Goal: Task Accomplishment & Management: Manage account settings

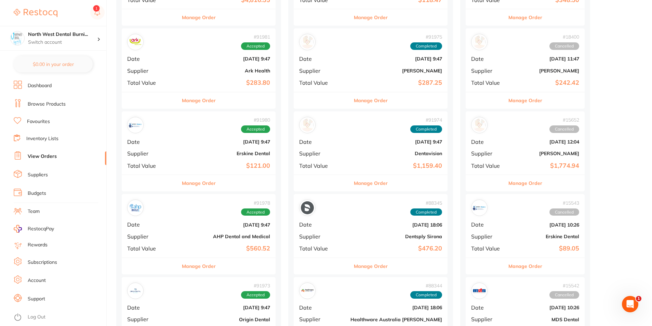
scroll to position [649, 0]
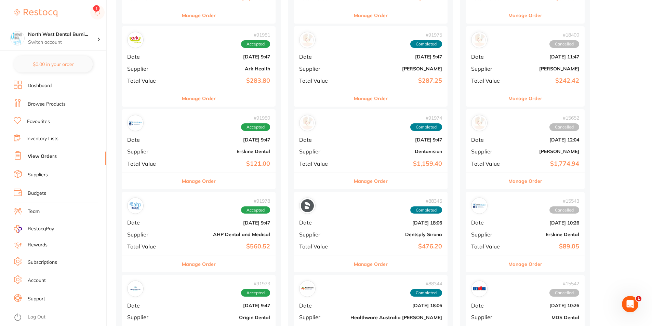
click at [205, 54] on div "# 91981 Accepted Date [DATE] 9:47 Supplier Ark Health Total Value $283.80" at bounding box center [199, 57] width 154 height 63
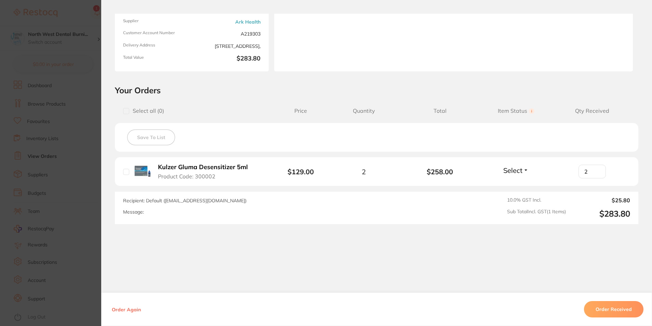
type input "2"
click at [596, 170] on input "2" at bounding box center [591, 172] width 27 height 14
click at [622, 308] on button "Order Received" at bounding box center [613, 309] width 59 height 16
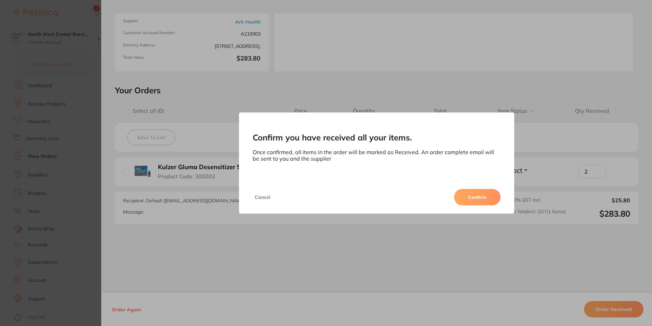
click at [479, 198] on button "Confirm" at bounding box center [477, 197] width 46 height 16
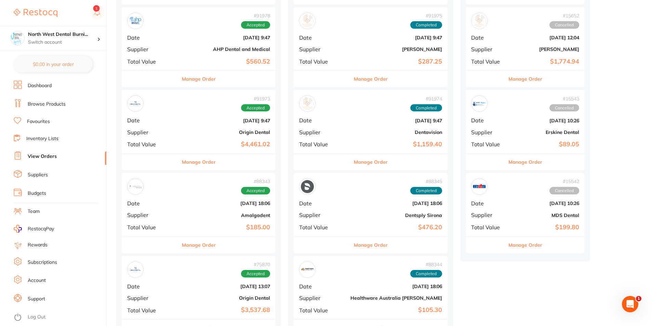
scroll to position [752, 0]
click at [192, 49] on b "AHP Dental and Medical" at bounding box center [224, 48] width 92 height 5
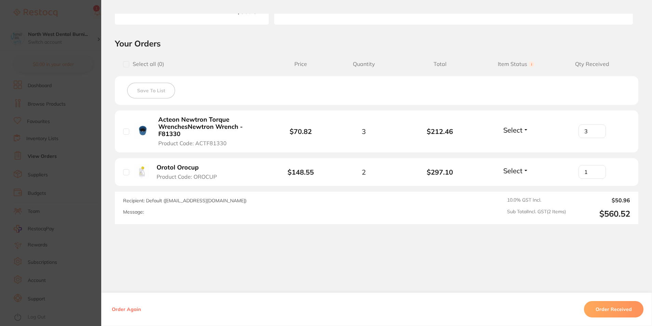
click at [597, 169] on input "1" at bounding box center [591, 172] width 27 height 14
type input "2"
click at [597, 169] on input "2" at bounding box center [591, 172] width 27 height 14
click at [624, 308] on button "Order Received" at bounding box center [613, 309] width 59 height 16
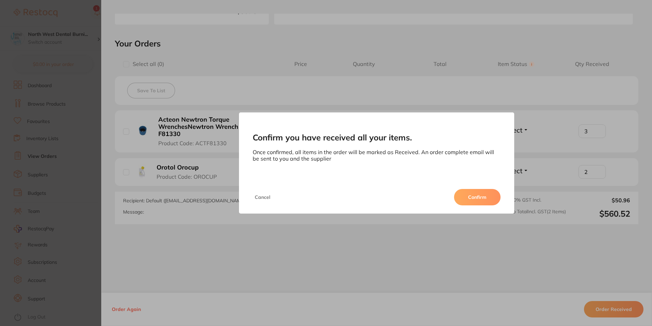
click at [479, 198] on button "Confirm" at bounding box center [477, 197] width 46 height 16
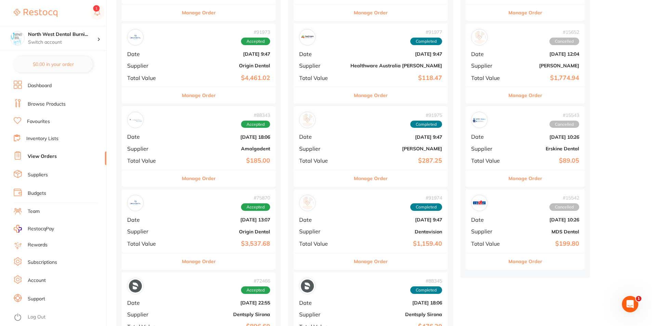
scroll to position [735, 0]
click at [185, 51] on div "# 91973 Accepted Date [DATE] 9:47 Supplier Origin Dental Total Value $4,461.02" at bounding box center [199, 55] width 154 height 63
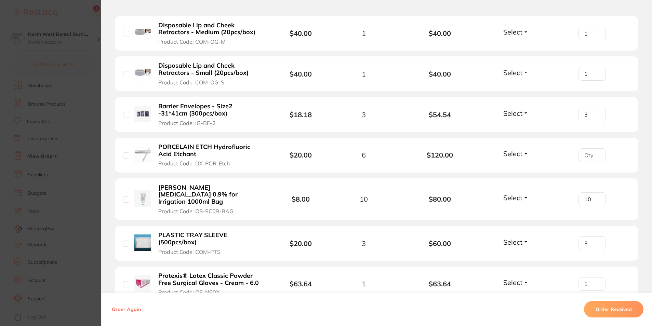
scroll to position [641, 0]
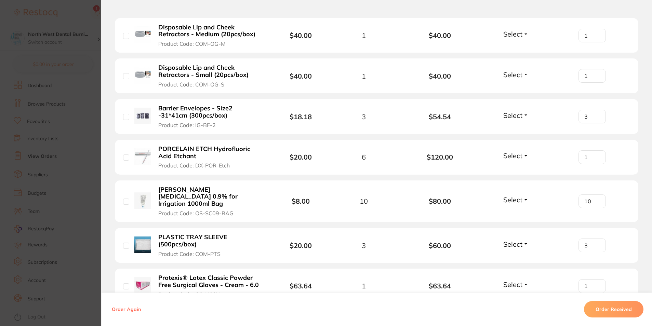
click at [596, 154] on input "1" at bounding box center [591, 157] width 27 height 14
click at [596, 154] on input "2" at bounding box center [591, 157] width 27 height 14
click at [596, 154] on input "3" at bounding box center [591, 157] width 27 height 14
click at [596, 154] on input "4" at bounding box center [591, 157] width 27 height 14
click at [596, 154] on input "5" at bounding box center [591, 157] width 27 height 14
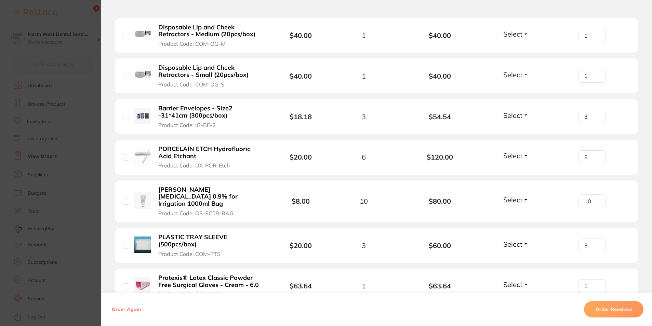
type input "6"
click at [596, 154] on input "6" at bounding box center [591, 157] width 27 height 14
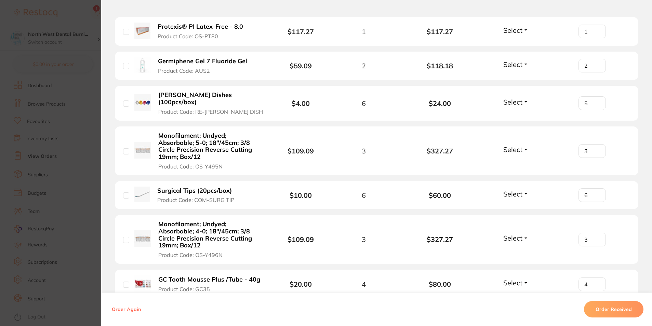
scroll to position [1051, 0]
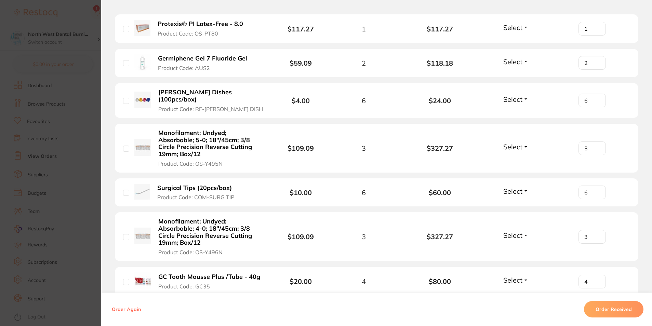
click at [596, 94] on input "6" at bounding box center [591, 101] width 27 height 14
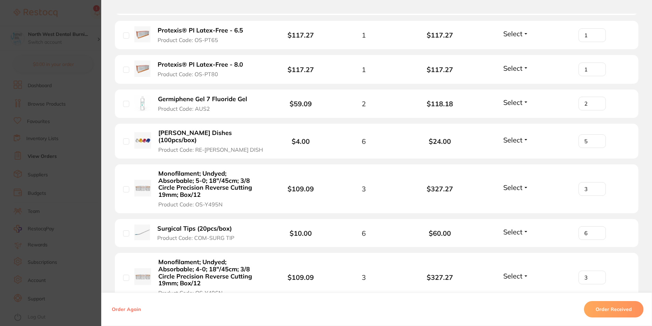
scroll to position [980, 0]
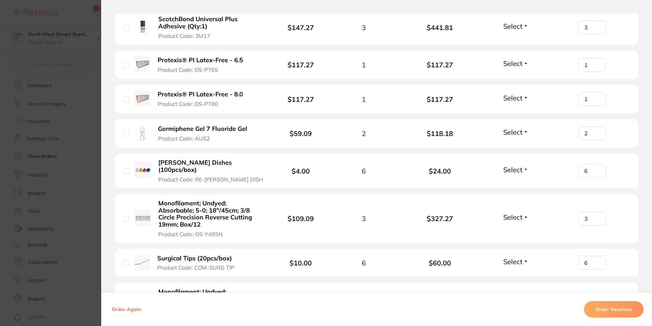
type input "6"
click at [595, 164] on input "6" at bounding box center [591, 171] width 27 height 14
click at [558, 164] on div "6" at bounding box center [592, 171] width 76 height 14
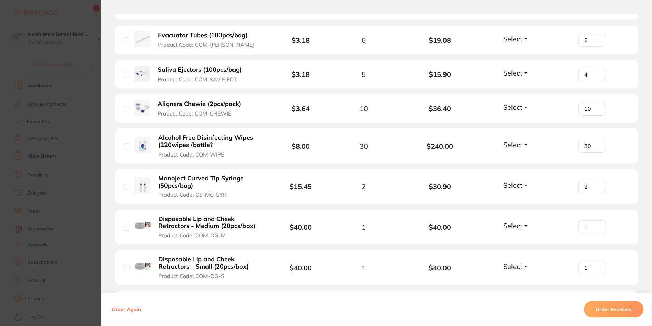
scroll to position [391, 0]
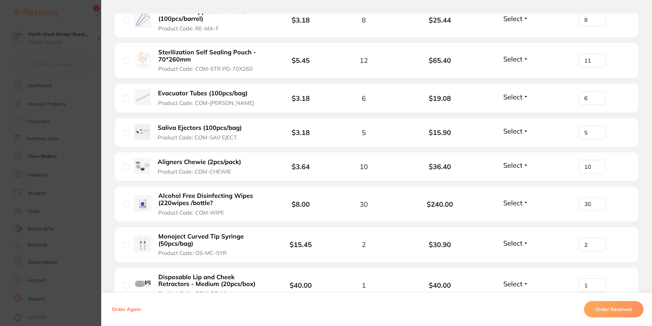
type input "5"
click at [596, 131] on input "5" at bounding box center [591, 133] width 27 height 14
click at [464, 165] on b "$36.40" at bounding box center [440, 167] width 76 height 8
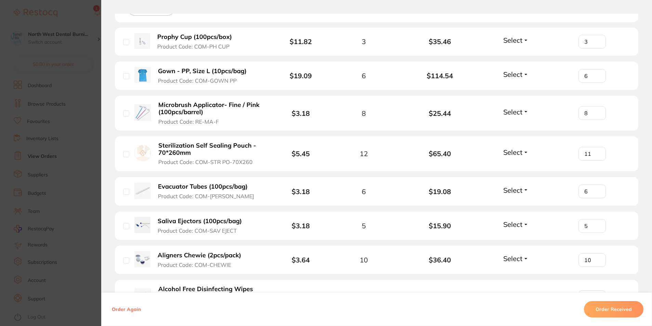
scroll to position [297, 0]
type input "12"
click at [594, 153] on input "12" at bounding box center [591, 155] width 27 height 14
click at [432, 157] on b "$65.40" at bounding box center [440, 154] width 76 height 8
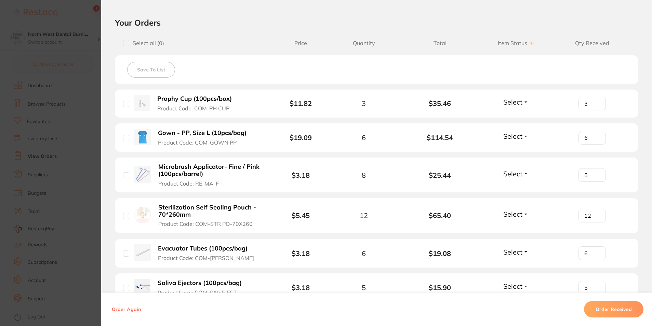
scroll to position [229, 0]
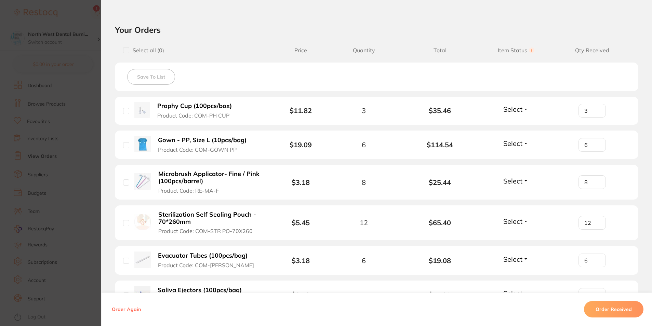
click at [607, 312] on button "Order Received" at bounding box center [613, 309] width 59 height 16
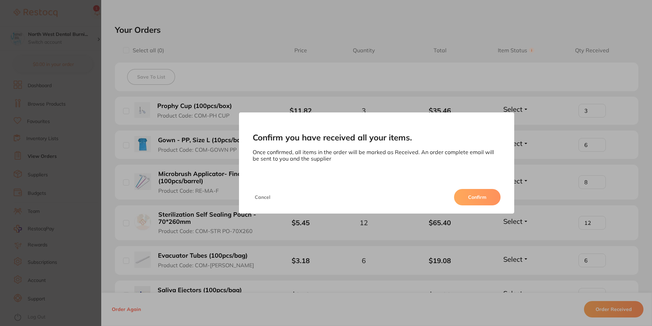
click at [482, 194] on button "Confirm" at bounding box center [477, 197] width 46 height 16
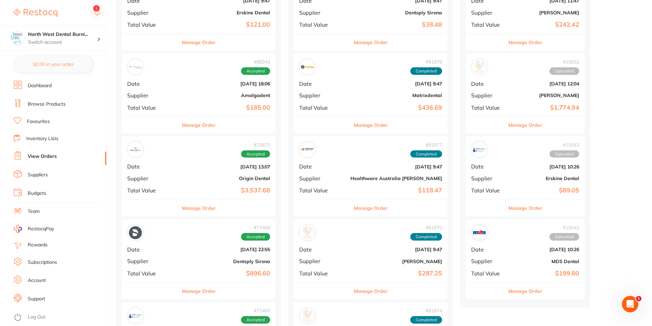
scroll to position [735, 0]
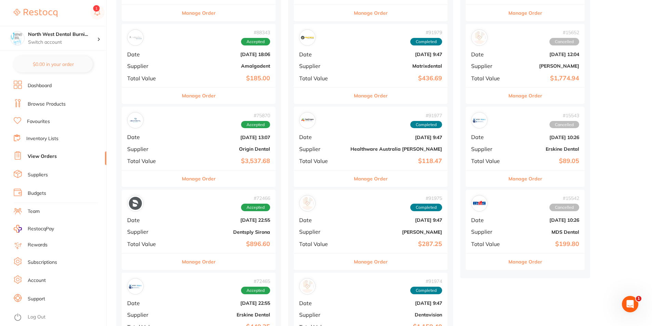
click at [178, 52] on b "[DATE] 18:06" at bounding box center [224, 54] width 92 height 5
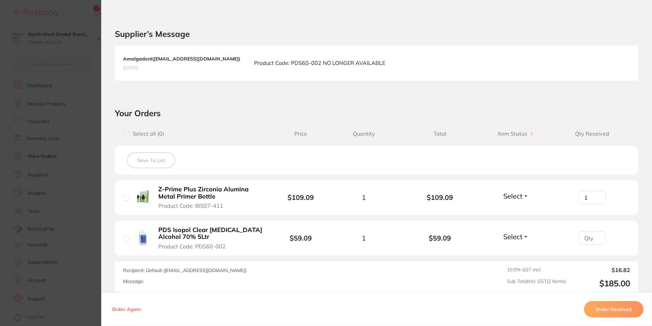
click at [77, 210] on section "Order ID: Restocq- 88343 Order Information Accepted Order Order Date [DATE] 18:…" at bounding box center [326, 163] width 652 height 326
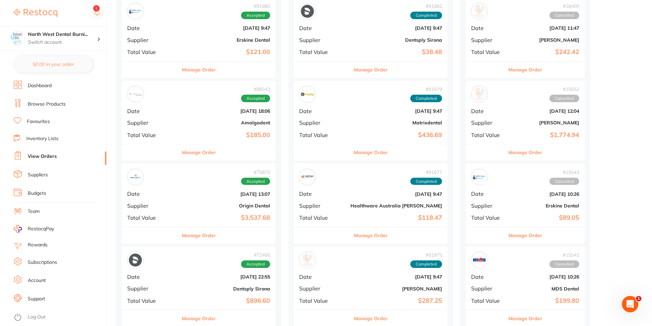
scroll to position [683, 0]
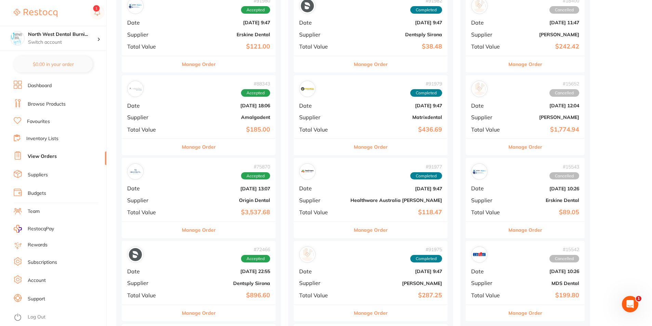
click at [194, 193] on div "# 75870 Accepted Date [DATE] 13:07 Supplier Origin Dental Total Value $3,537.68" at bounding box center [199, 189] width 154 height 63
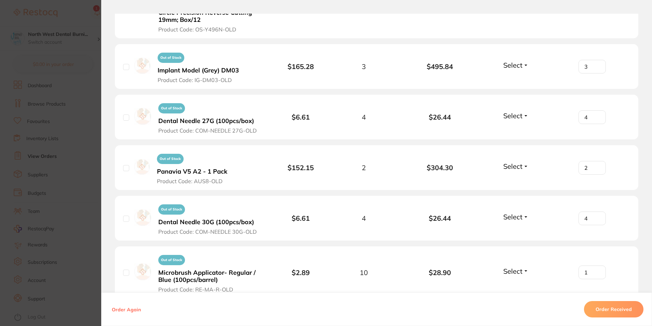
scroll to position [1419, 0]
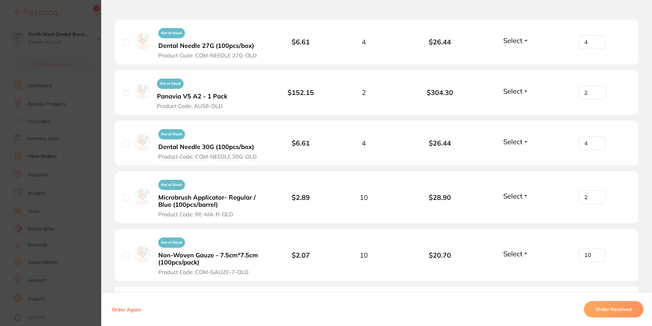
click at [595, 190] on input "2" at bounding box center [591, 197] width 27 height 14
click at [595, 190] on input "3" at bounding box center [591, 197] width 27 height 14
click at [595, 190] on input "4" at bounding box center [591, 197] width 27 height 14
click at [595, 190] on input "5" at bounding box center [591, 197] width 27 height 14
click at [595, 190] on input "6" at bounding box center [591, 197] width 27 height 14
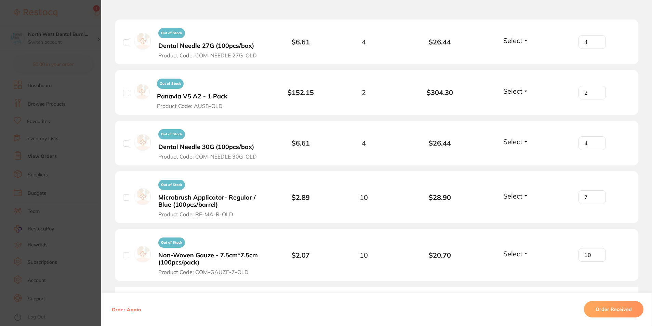
click at [595, 190] on input "7" at bounding box center [591, 197] width 27 height 14
click at [595, 190] on input "8" at bounding box center [591, 197] width 27 height 14
click at [595, 190] on input "9" at bounding box center [591, 197] width 27 height 14
type input "10"
click at [595, 190] on input "10" at bounding box center [591, 197] width 27 height 14
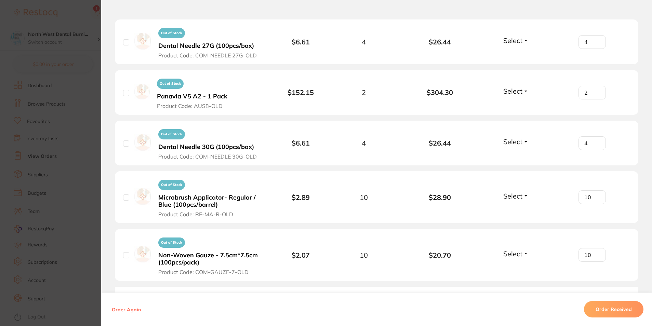
click at [595, 190] on input "10" at bounding box center [591, 197] width 27 height 14
click at [543, 179] on li "Out of Stock Microbrush Applicator- Regular / Blue (100pcs/barrel) Product Code…" at bounding box center [376, 197] width 523 height 52
click at [85, 207] on section "Order ID: Restocq- 75870 Order Information Accepted Order Order Date [DATE] 13:…" at bounding box center [326, 163] width 652 height 326
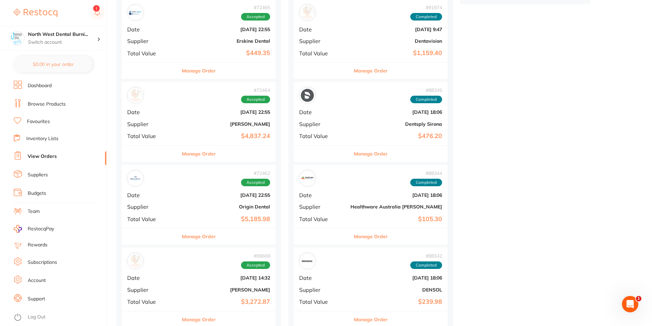
scroll to position [1034, 0]
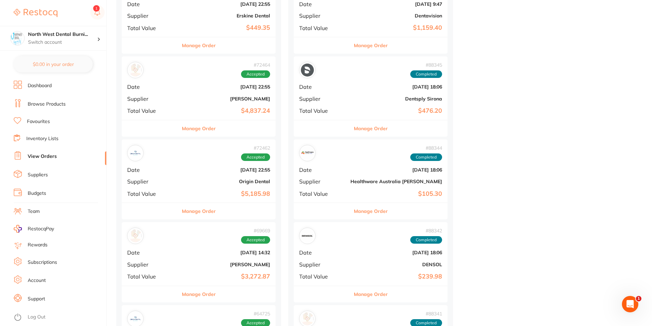
click at [180, 169] on b "[DATE] 22:55" at bounding box center [224, 169] width 92 height 5
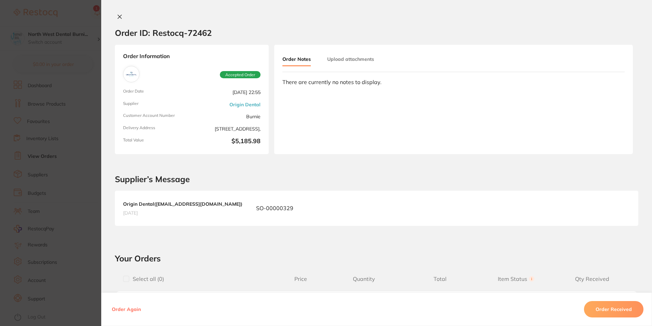
click at [6, 175] on section "Order ID: Restocq- 72462 Order Information Accepted Order Order Date [DATE] 22:…" at bounding box center [326, 163] width 652 height 326
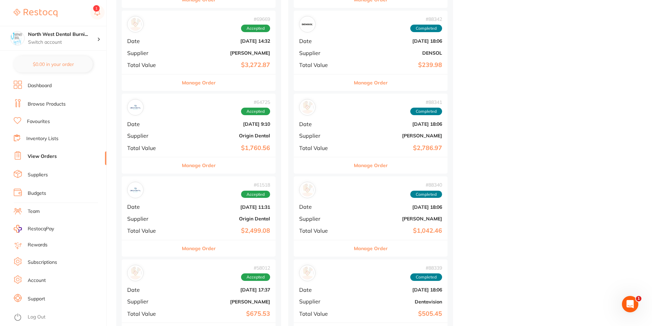
scroll to position [1247, 0]
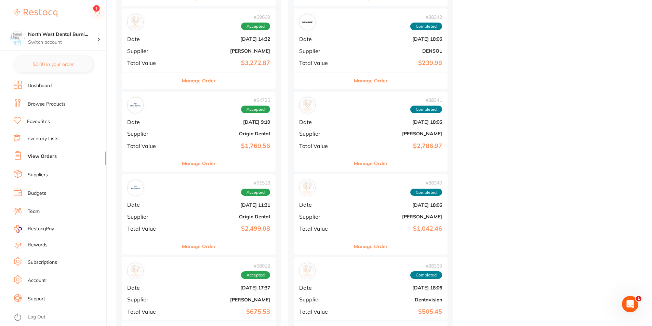
click at [195, 134] on b "Origin Dental" at bounding box center [224, 133] width 92 height 5
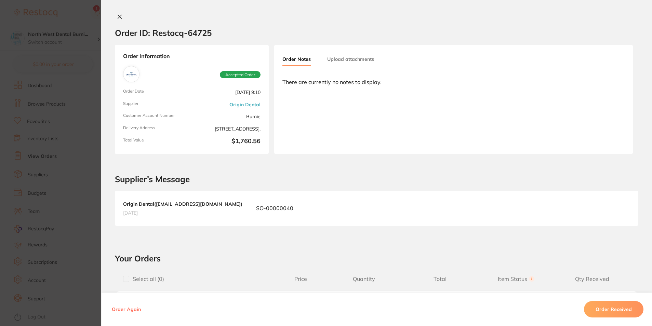
click at [75, 192] on section "Order ID: Restocq- 64725 Order Information Accepted Order Order Date [DATE] 9:1…" at bounding box center [326, 163] width 652 height 326
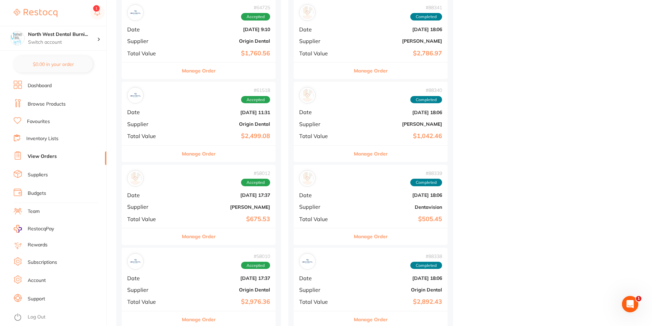
scroll to position [1358, 0]
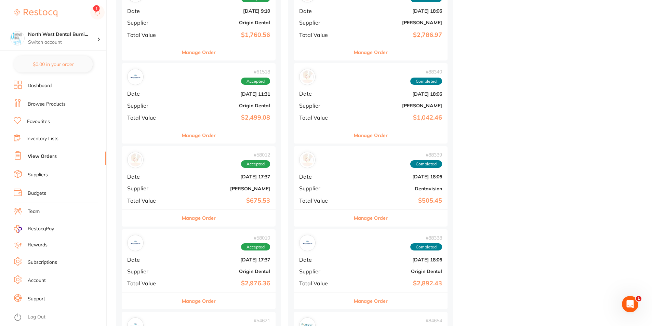
click at [210, 191] on div "# 58012 Accepted Date [DATE] 17:37 Supplier [PERSON_NAME] Total Value $675.53" at bounding box center [199, 177] width 154 height 63
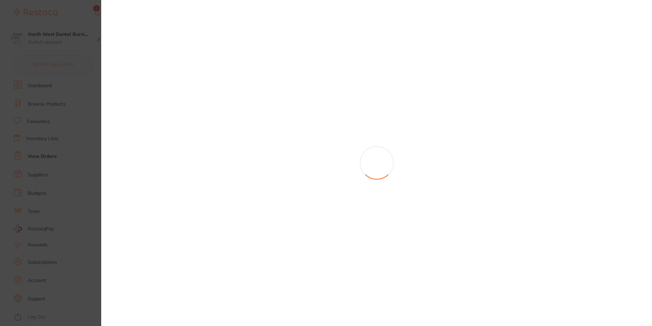
click at [46, 188] on section at bounding box center [326, 163] width 652 height 326
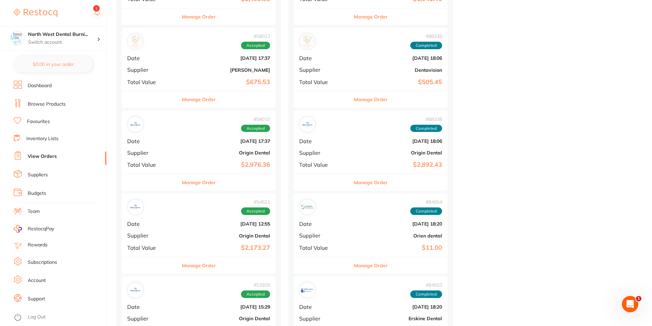
scroll to position [1478, 0]
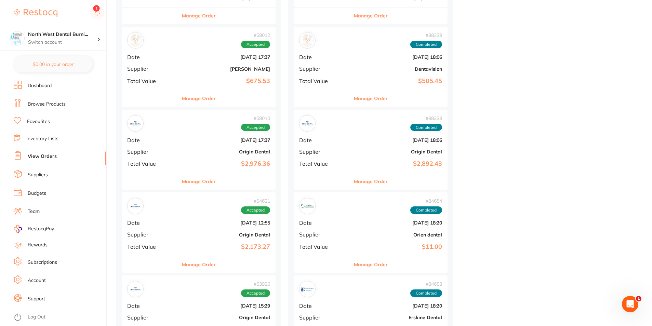
click at [176, 145] on div "# 58010 Accepted Date [DATE] 17:37 Supplier Origin Dental Total Value $2,976.36" at bounding box center [199, 141] width 154 height 63
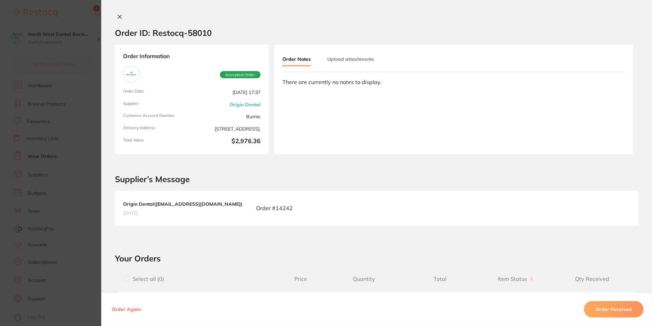
click at [43, 196] on section "Order ID: Restocq- 58010 Order Information Accepted Order Order Date [DATE] 17:…" at bounding box center [326, 163] width 652 height 326
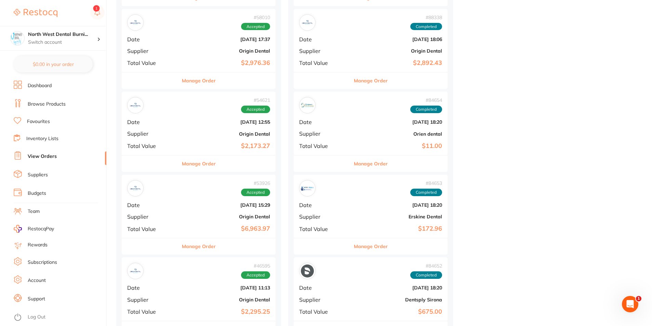
scroll to position [1597, 0]
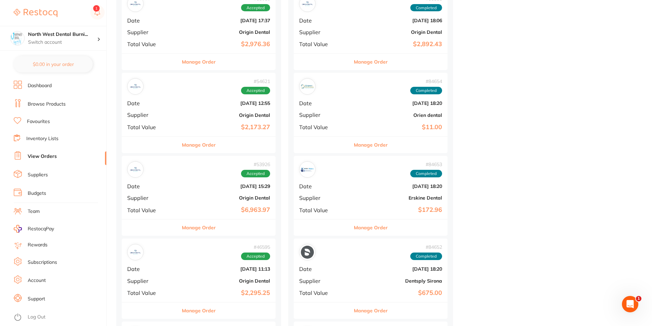
click at [195, 197] on b "Origin Dental" at bounding box center [224, 197] width 92 height 5
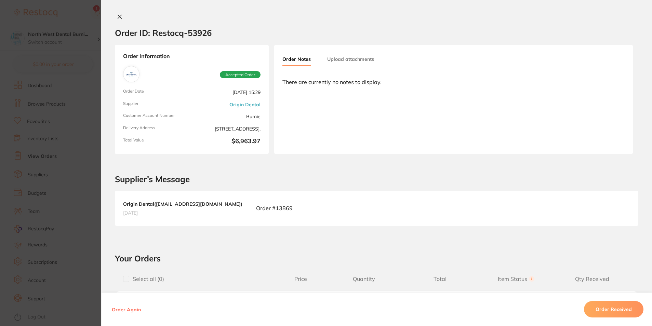
click at [33, 196] on section "Order ID: Restocq- 53926 Order Information Accepted Order Order Date [DATE] 15:…" at bounding box center [326, 163] width 652 height 326
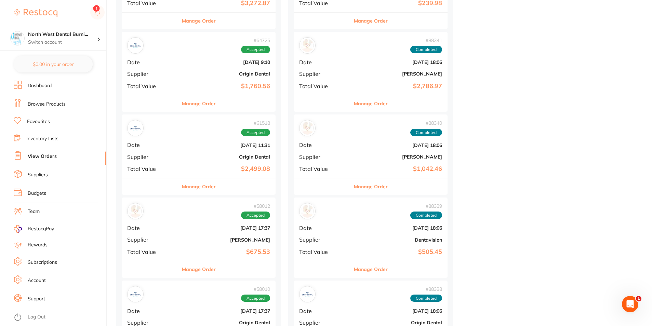
scroll to position [1264, 0]
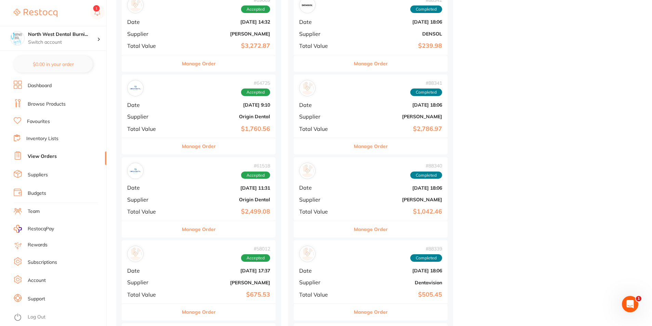
click at [190, 187] on b "[DATE] 11:31" at bounding box center [224, 187] width 92 height 5
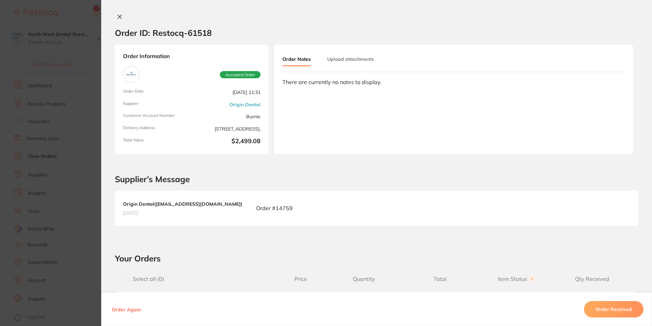
click at [71, 187] on section "Order ID: Restocq- 61518 Order Information Accepted Order Order Date [DATE] 11:…" at bounding box center [326, 163] width 652 height 326
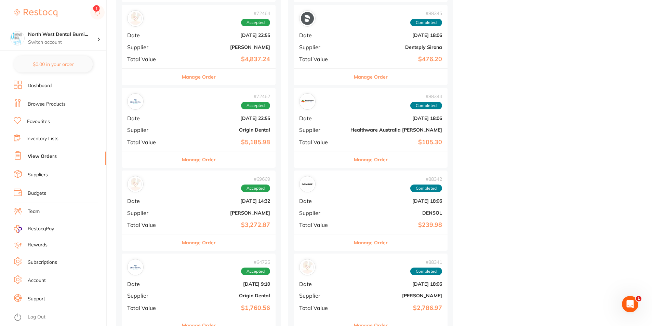
scroll to position [1076, 0]
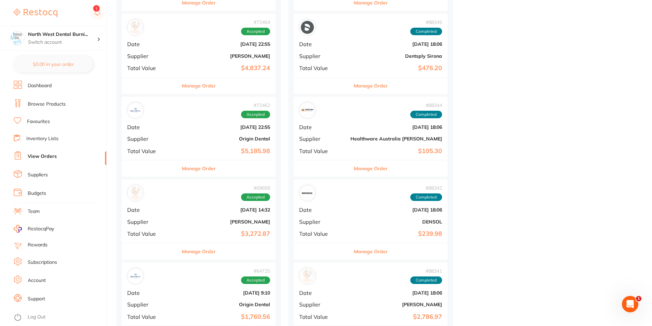
click at [174, 115] on div "# 72462 Accepted" at bounding box center [198, 110] width 143 height 16
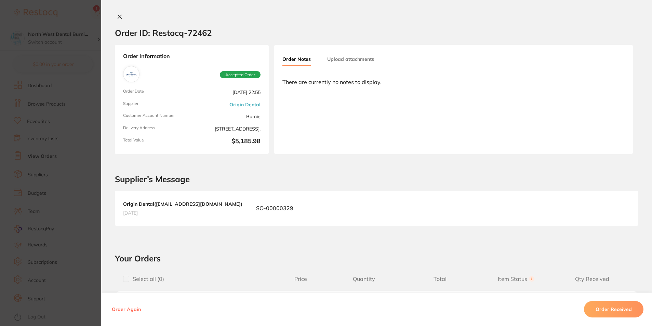
click at [60, 213] on section "Order ID: Restocq- 72462 Order Information Accepted Order Order Date [DATE] 22:…" at bounding box center [326, 163] width 652 height 326
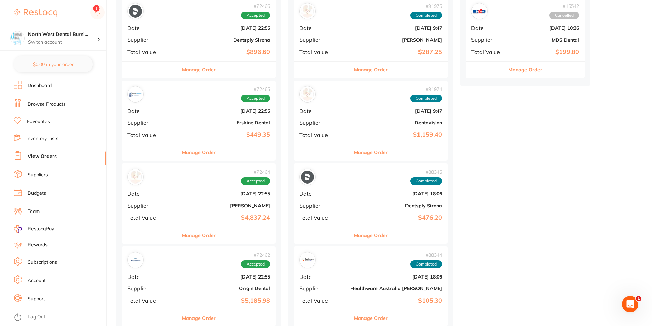
scroll to position [931, 0]
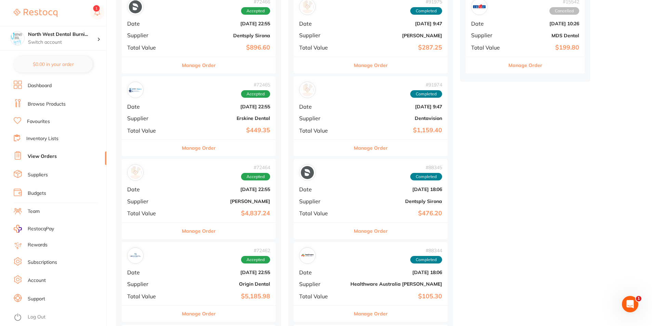
click at [189, 35] on b "Dentsply Sirona" at bounding box center [224, 35] width 92 height 5
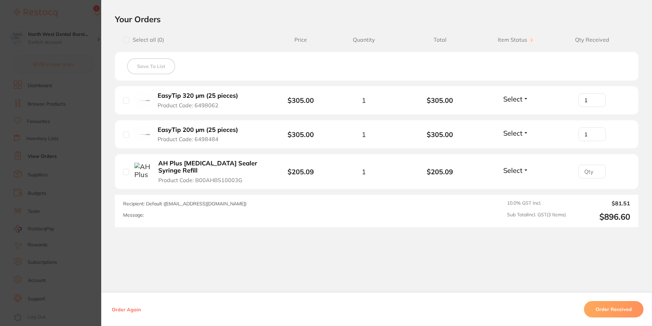
click at [90, 150] on section "Order ID: Restocq- 72466 Order Information Accepted Order Order Date [DATE] 22:…" at bounding box center [326, 163] width 652 height 326
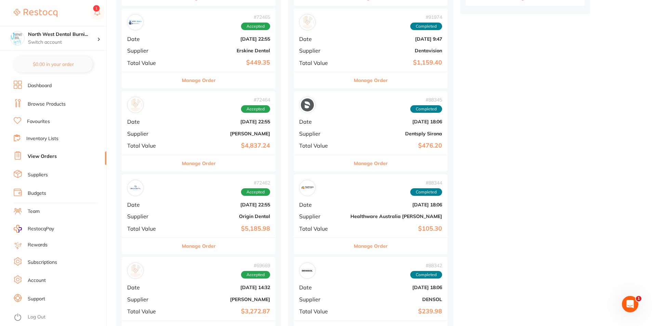
scroll to position [999, 0]
click at [208, 47] on div "# 72465 Accepted Date [DATE] 22:55 Supplier [PERSON_NAME] Dental Total Value $4…" at bounding box center [199, 39] width 154 height 63
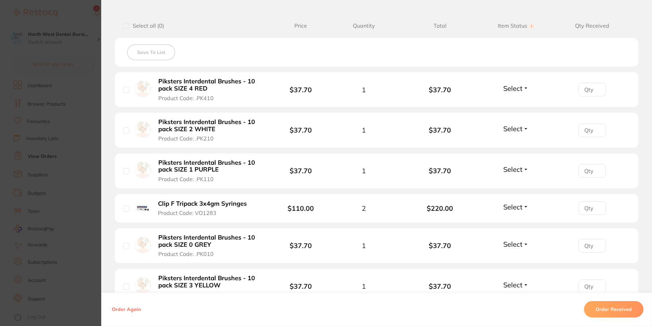
scroll to position [162, 0]
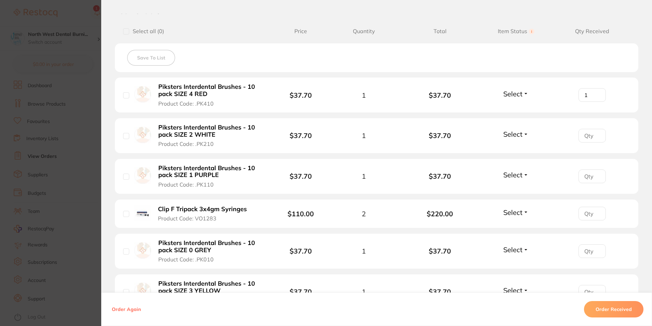
type input "1"
click at [596, 93] on input "1" at bounding box center [591, 95] width 27 height 14
type input "1"
click at [596, 134] on input "1" at bounding box center [591, 136] width 27 height 14
type input "1"
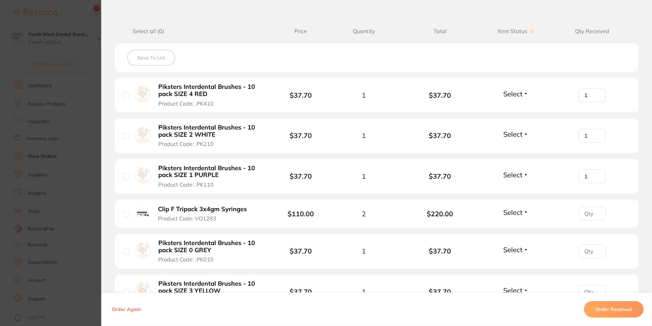
click at [595, 173] on input "1" at bounding box center [591, 176] width 27 height 14
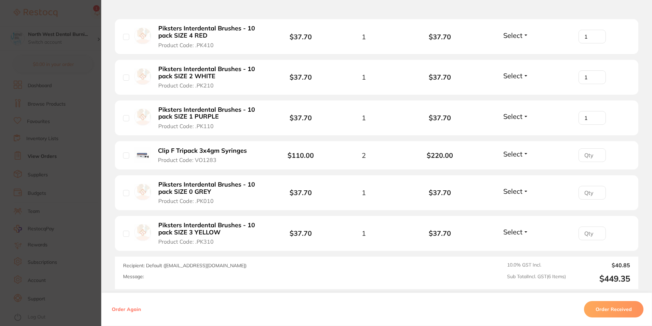
scroll to position [231, 0]
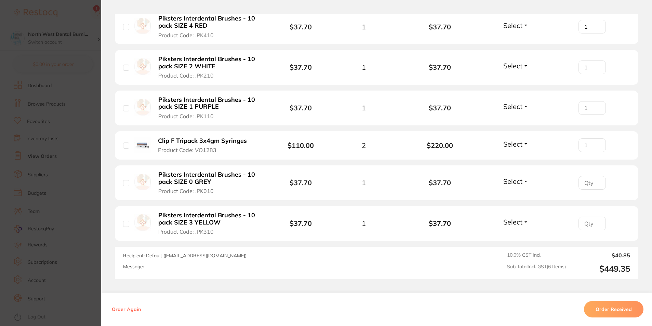
click at [596, 143] on input "1" at bounding box center [591, 145] width 27 height 14
type input "2"
click at [596, 143] on input "2" at bounding box center [591, 145] width 27 height 14
type input "1"
click at [595, 181] on input "1" at bounding box center [591, 183] width 27 height 14
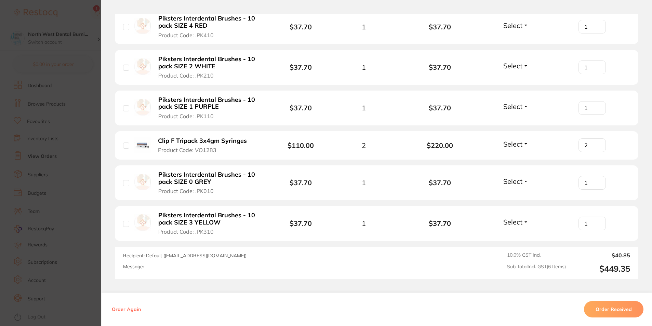
type input "1"
click at [595, 220] on input "1" at bounding box center [591, 224] width 27 height 14
click at [600, 304] on button "Order Received" at bounding box center [613, 309] width 59 height 16
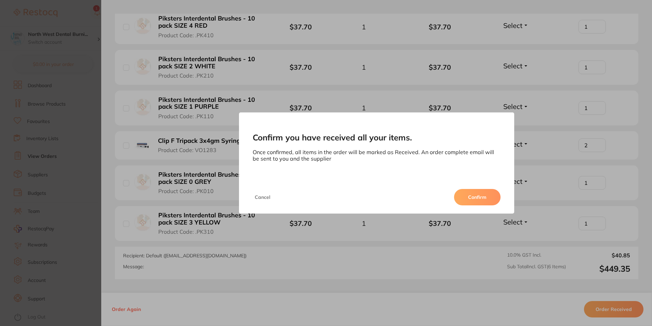
click at [484, 190] on button "Confirm" at bounding box center [477, 197] width 46 height 16
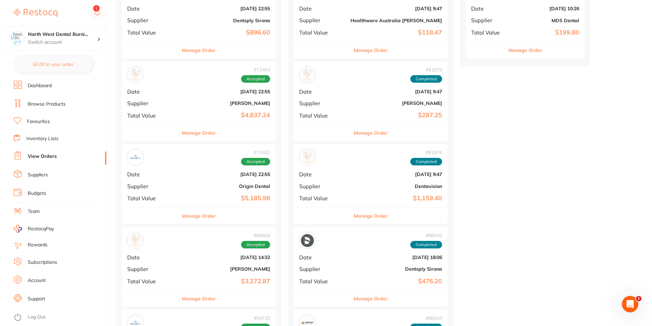
scroll to position [991, 0]
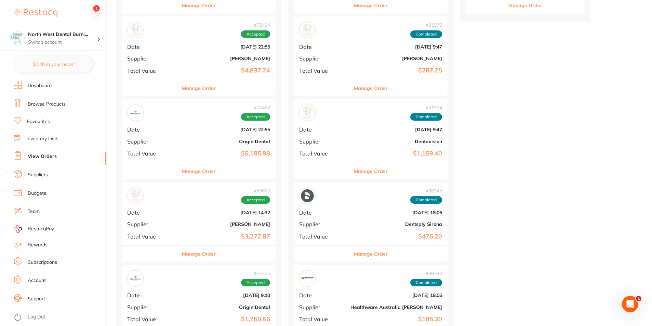
drag, startPoint x: 166, startPoint y: 41, endPoint x: 187, endPoint y: 55, distance: 25.1
click at [166, 41] on div "# 72464 Accepted Date [DATE] 22:55 Supplier [PERSON_NAME] Total Value $4,837.24" at bounding box center [199, 47] width 154 height 63
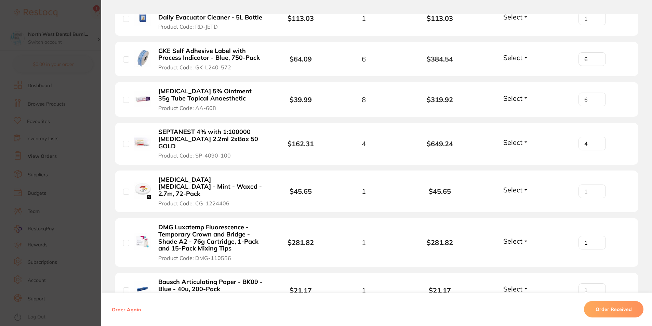
scroll to position [666, 0]
click at [597, 98] on input "7" at bounding box center [591, 99] width 27 height 14
type input "8"
click at [597, 98] on input "8" at bounding box center [591, 99] width 27 height 14
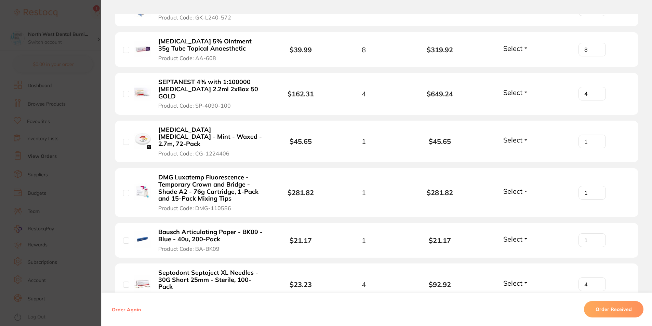
scroll to position [718, 0]
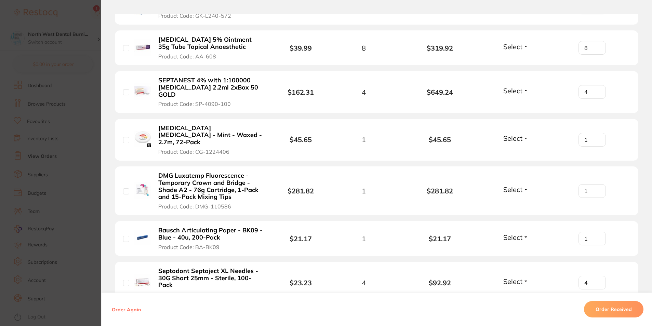
click at [460, 151] on ul "Ivoclar OptraGate Refill - Regular, 80-Pack Product Code: IV-590850 $234.27 1 $…" at bounding box center [376, 76] width 523 height 1108
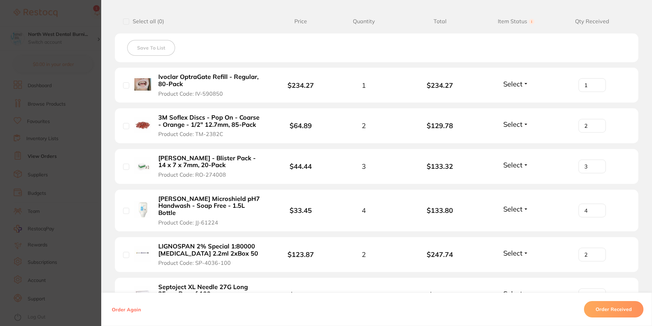
scroll to position [179, 0]
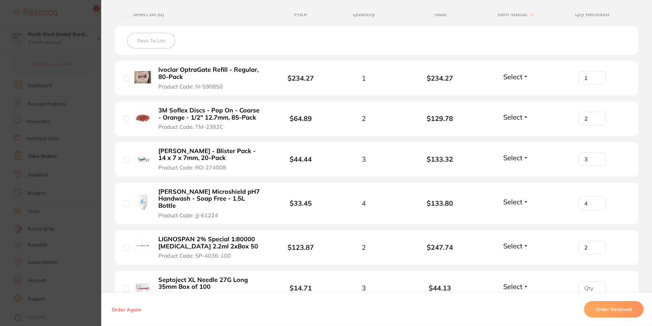
click at [81, 125] on section "Order ID: Restocq- 72464 Order Information Accepted Order Order Date [DATE] 22:…" at bounding box center [326, 163] width 652 height 326
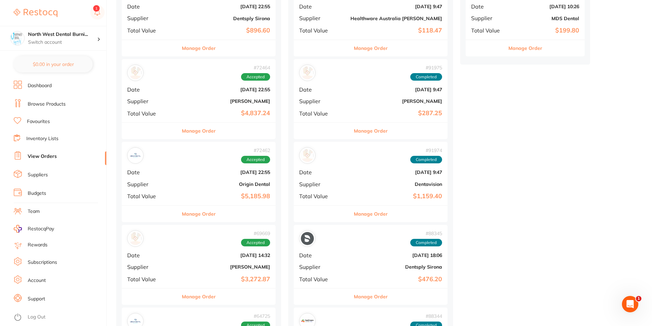
scroll to position [1085, 0]
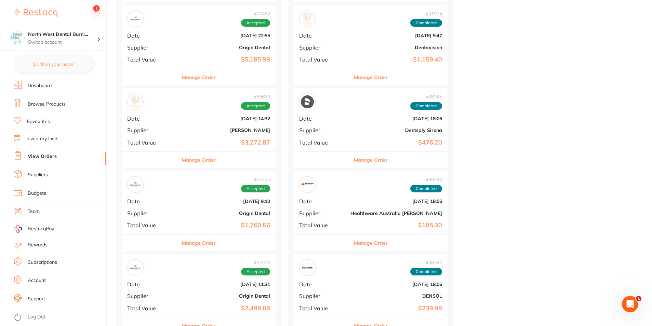
click at [195, 46] on b "Origin Dental" at bounding box center [224, 47] width 92 height 5
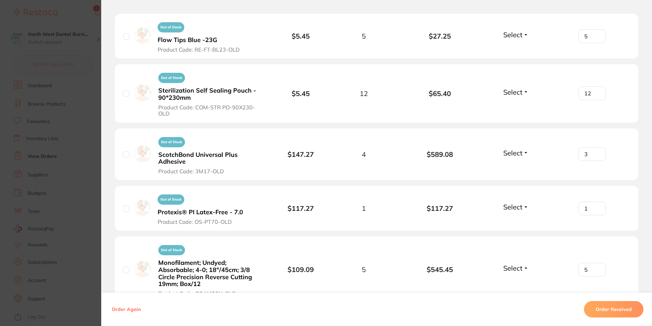
scroll to position [1405, 0]
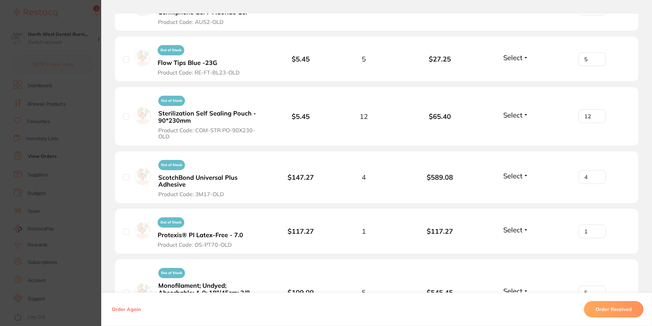
click at [595, 170] on input "4" at bounding box center [591, 177] width 27 height 14
type input "3"
click at [594, 314] on button "Order Received" at bounding box center [613, 309] width 59 height 16
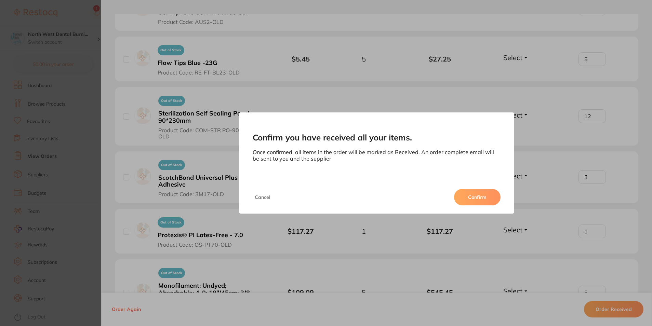
click at [489, 188] on div "Cancel Confirm" at bounding box center [376, 197] width 275 height 33
click at [496, 199] on button "Confirm" at bounding box center [477, 197] width 46 height 16
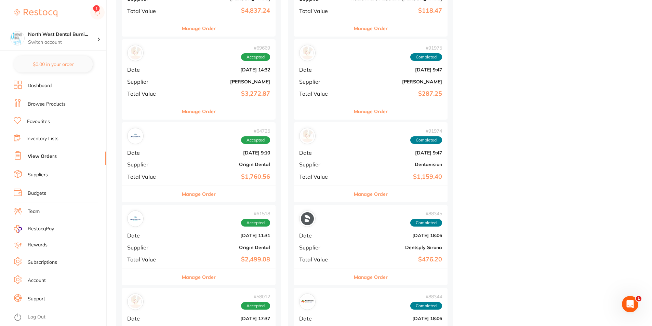
scroll to position [1068, 0]
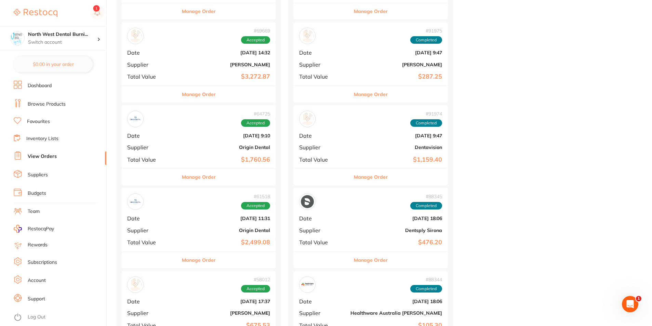
click at [186, 67] on div "# 69669 Accepted Date [DATE] 14:32 Supplier [PERSON_NAME] Total Value $3,272.87" at bounding box center [199, 53] width 154 height 63
